Goal: Task Accomplishment & Management: Use online tool/utility

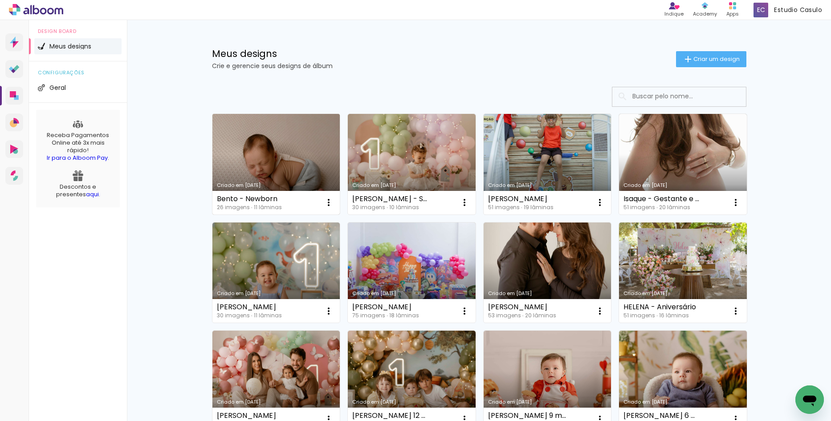
click at [323, 159] on link "Criado em 22/07/25" at bounding box center [277, 164] width 128 height 101
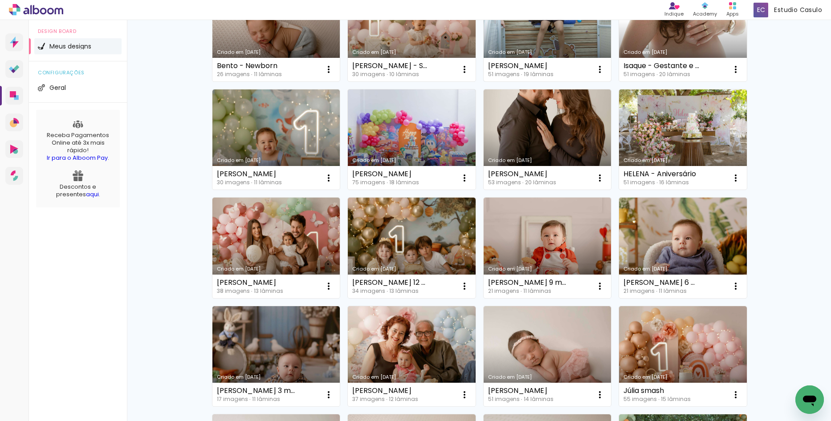
scroll to position [134, 0]
